Goal: Task Accomplishment & Management: Complete application form

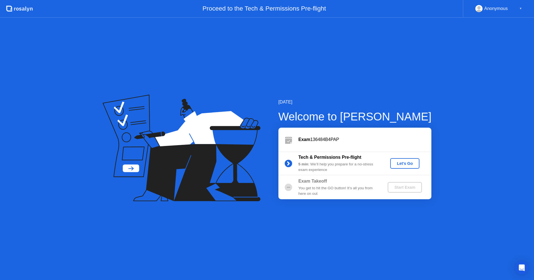
click at [407, 164] on div "Let's Go" at bounding box center [404, 163] width 25 height 4
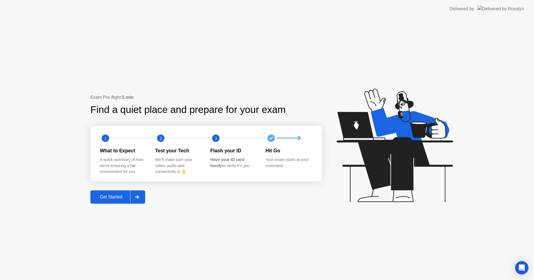
click at [121, 198] on div "Get Started" at bounding box center [111, 197] width 38 height 5
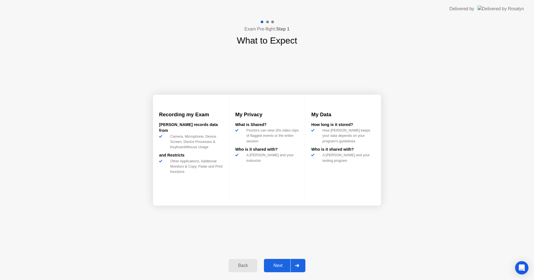
click at [299, 268] on div at bounding box center [296, 266] width 13 height 13
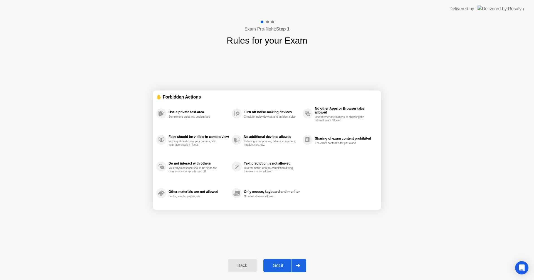
click at [291, 267] on div at bounding box center [297, 266] width 13 height 13
select select "**********"
select select "*******"
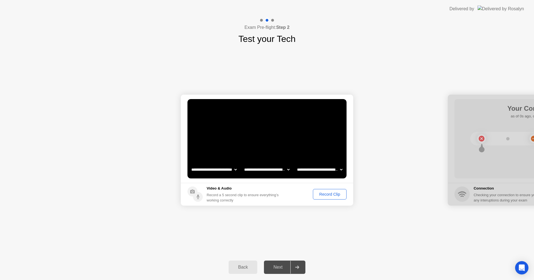
click at [334, 196] on div "Record Clip" at bounding box center [330, 194] width 30 height 4
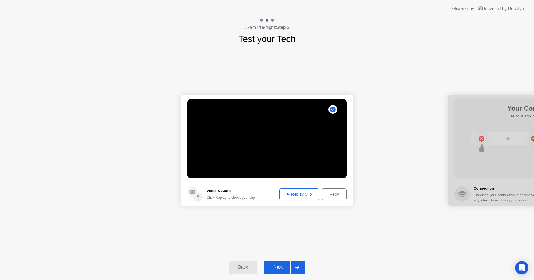
click at [304, 196] on div "Replay Clip" at bounding box center [299, 194] width 36 height 4
click at [286, 194] on icon at bounding box center [287, 194] width 2 height 3
click at [297, 270] on div at bounding box center [296, 267] width 13 height 13
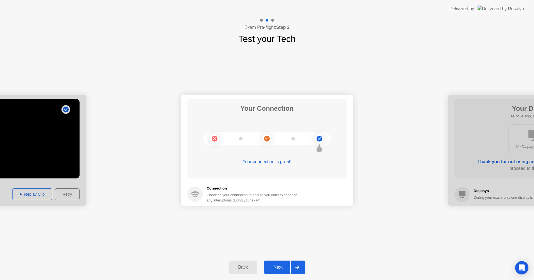
click at [300, 267] on div at bounding box center [296, 267] width 13 height 13
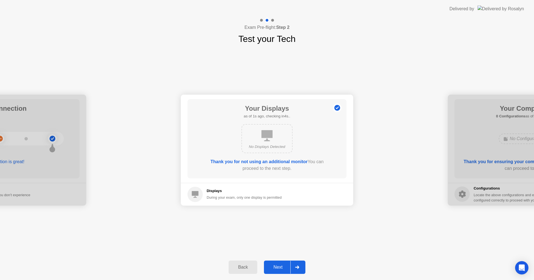
click at [299, 266] on div at bounding box center [296, 267] width 13 height 13
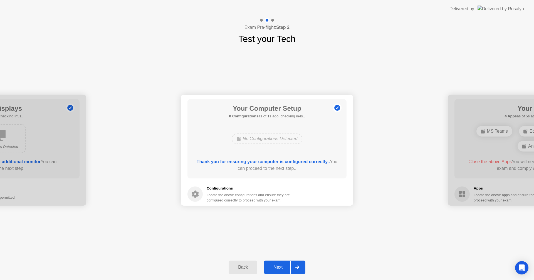
click at [298, 268] on icon at bounding box center [297, 267] width 4 height 3
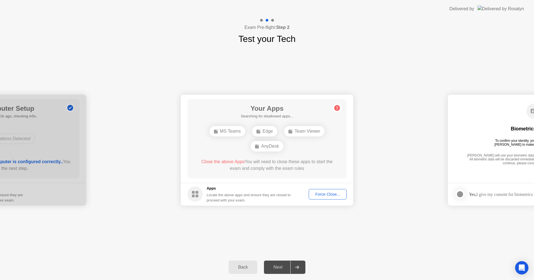
click at [333, 193] on div "Force Close..." at bounding box center [327, 194] width 34 height 4
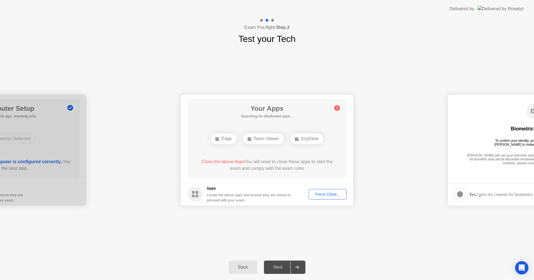
click at [334, 201] on footer "Apps Locate the above apps and ensure they are closed to proceed with your exam…" at bounding box center [267, 194] width 172 height 23
click at [333, 191] on button "Force Close..." at bounding box center [327, 194] width 38 height 11
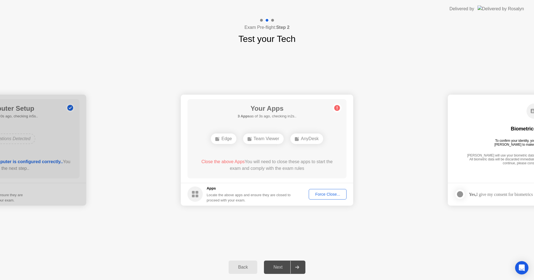
click at [335, 194] on div "Force Close..." at bounding box center [327, 194] width 34 height 4
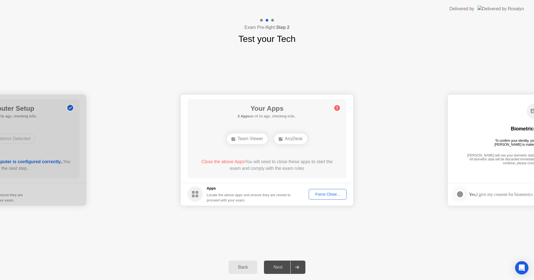
click at [222, 161] on span "Close the above Apps" at bounding box center [222, 162] width 43 height 5
click at [329, 195] on div "Force Close..." at bounding box center [327, 194] width 34 height 4
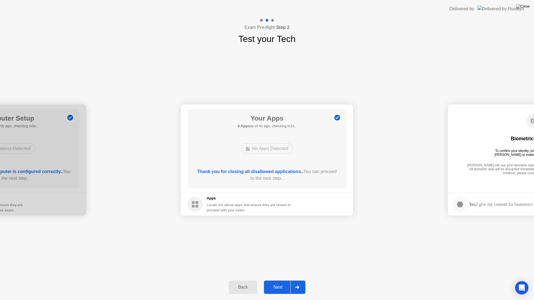
click at [300, 280] on div at bounding box center [296, 287] width 13 height 13
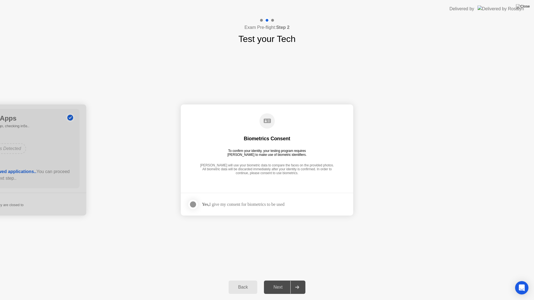
click at [193, 204] on div at bounding box center [193, 204] width 7 height 7
click at [298, 280] on icon at bounding box center [297, 287] width 4 height 3
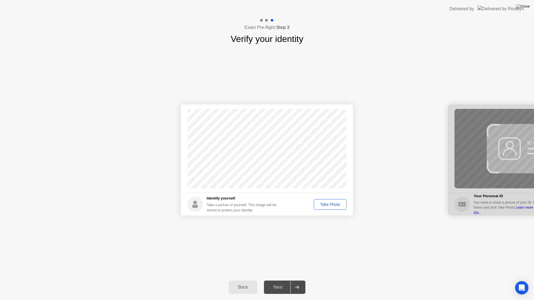
click at [337, 210] on footer "Identify yourself Take a picture of yourself. This image will be stored to prot…" at bounding box center [267, 204] width 172 height 23
click at [336, 204] on div "Take Photo" at bounding box center [329, 204] width 29 height 4
click at [299, 280] on icon at bounding box center [297, 287] width 4 height 3
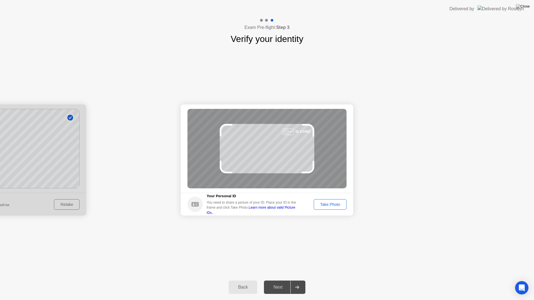
click at [328, 208] on button "Take Photo" at bounding box center [329, 204] width 33 height 11
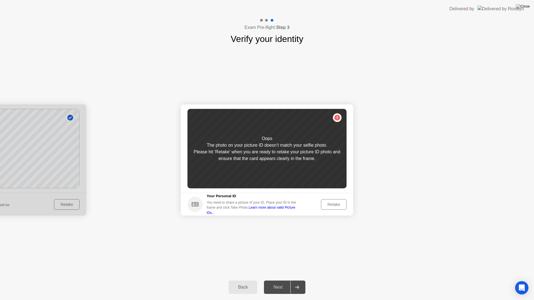
click at [331, 205] on div "Retake" at bounding box center [334, 204] width 22 height 4
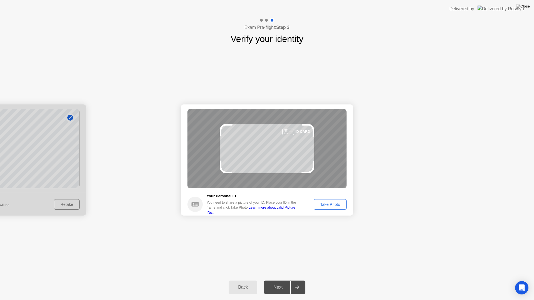
click at [64, 205] on div at bounding box center [0, 159] width 172 height 111
click at [227, 168] on icon at bounding box center [226, 167] width 13 height 13
click at [340, 206] on div "Take Photo" at bounding box center [329, 204] width 29 height 4
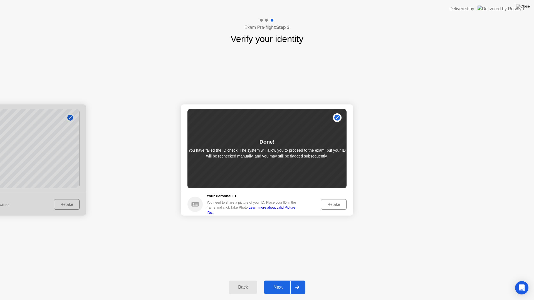
click at [298, 280] on div at bounding box center [296, 287] width 13 height 13
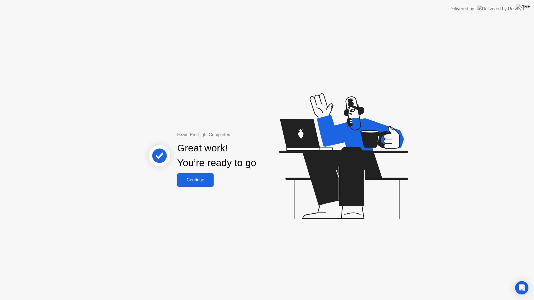
click at [207, 175] on button "Continue" at bounding box center [195, 179] width 36 height 13
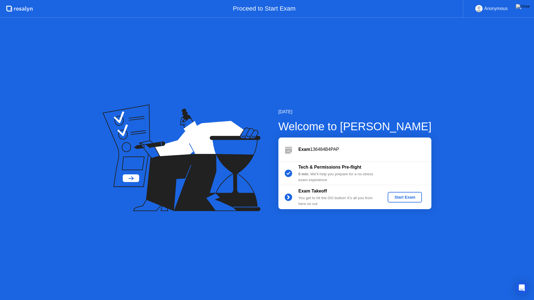
click at [410, 197] on div "Start Exam" at bounding box center [405, 197] width 30 height 4
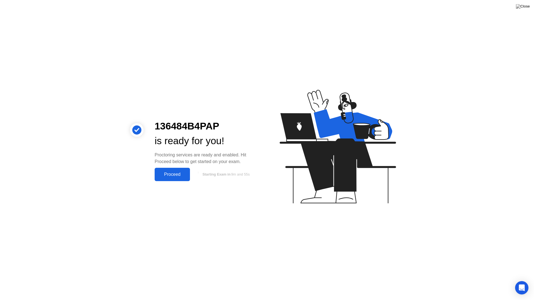
click at [183, 172] on div "Proceed" at bounding box center [172, 174] width 32 height 5
